Goal: Check status: Verify the current state of an ongoing process or item

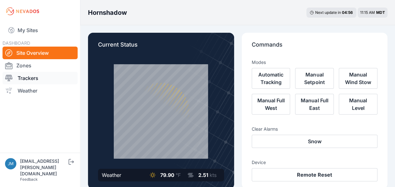
click at [39, 78] on link "Trackers" at bounding box center [40, 78] width 75 height 13
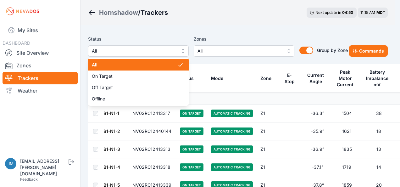
click at [185, 49] on button "All" at bounding box center [138, 50] width 101 height 11
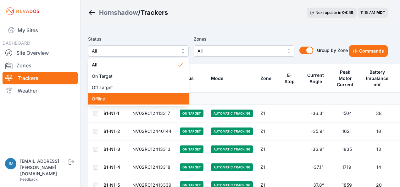
click at [108, 98] on span "Offline" at bounding box center [135, 99] width 86 height 6
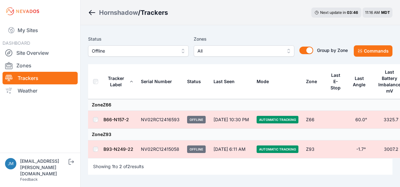
click at [181, 51] on button "Offline" at bounding box center [138, 50] width 101 height 11
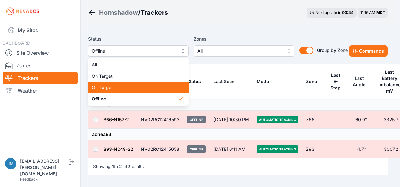
click at [118, 89] on span "Off Target" at bounding box center [135, 87] width 86 height 6
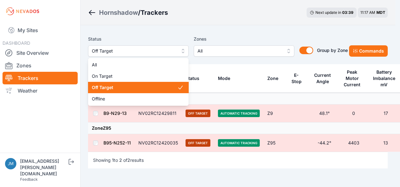
click at [182, 50] on button "Off Target" at bounding box center [138, 50] width 101 height 11
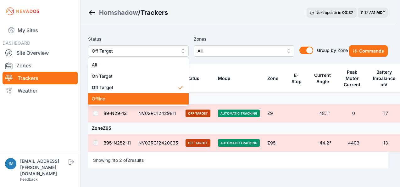
click at [93, 96] on span "Offline" at bounding box center [135, 99] width 86 height 6
